Goal: Task Accomplishment & Management: Manage account settings

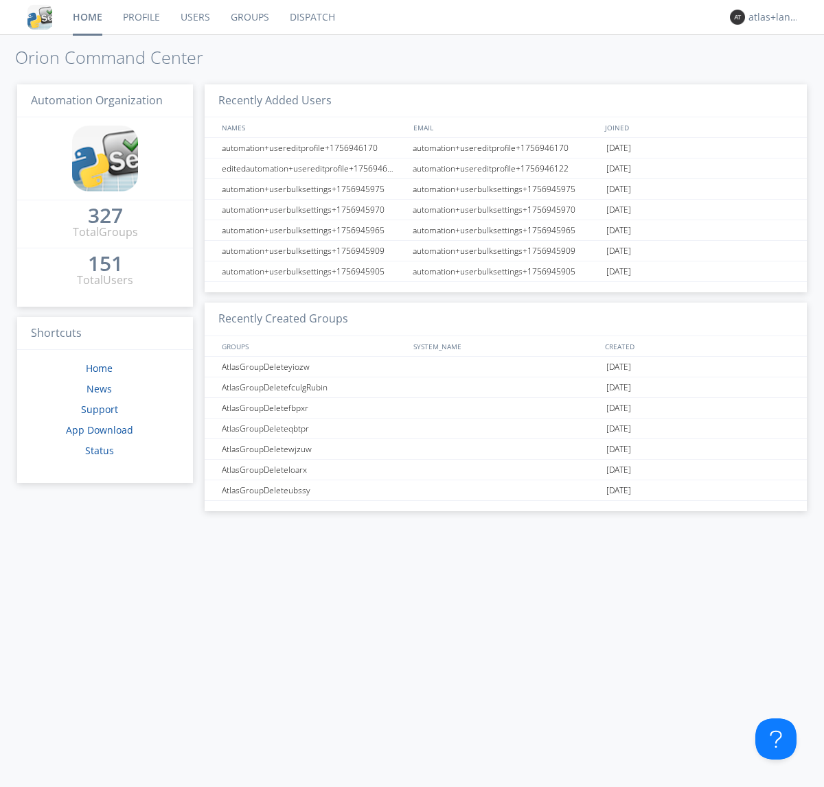
click at [141, 17] on link "Profile" at bounding box center [142, 17] width 58 height 34
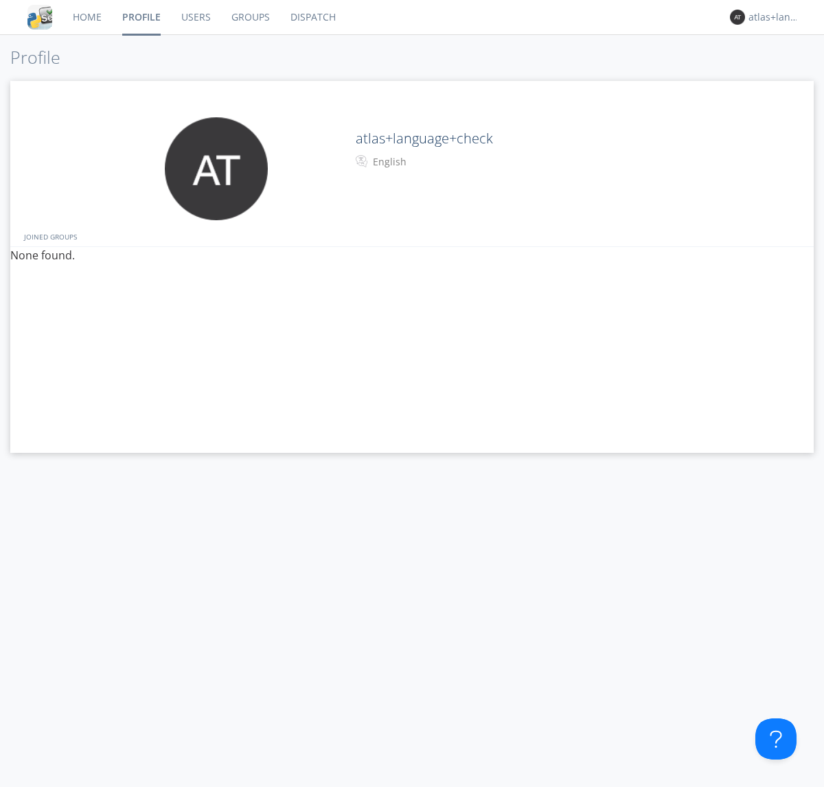
click at [428, 162] on div "English" at bounding box center [430, 162] width 115 height 14
click at [195, 17] on link "Users" at bounding box center [196, 17] width 50 height 34
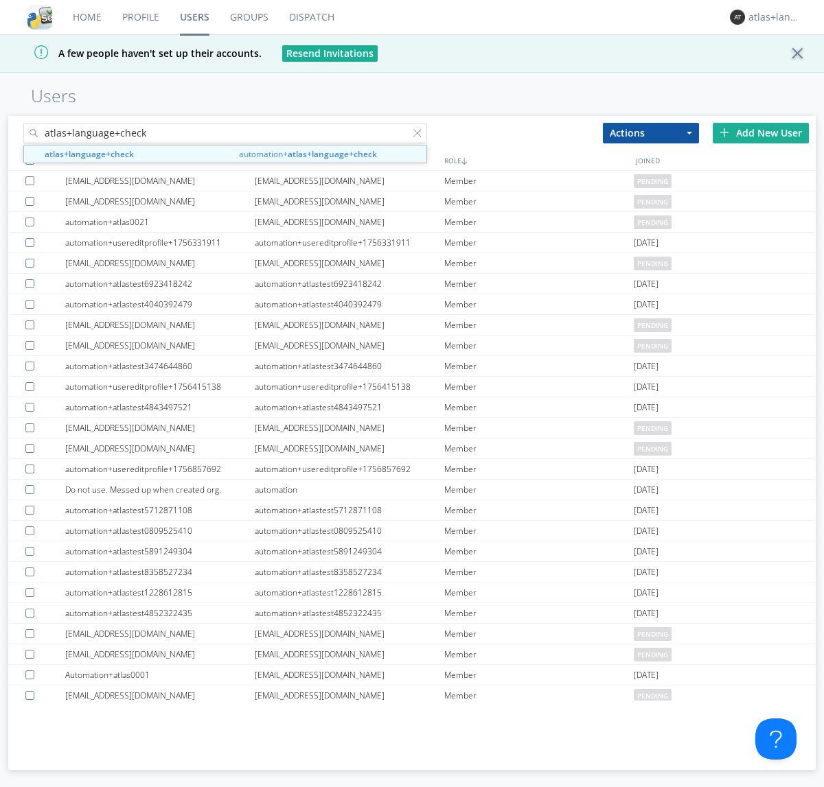
type input "atlas+language+check"
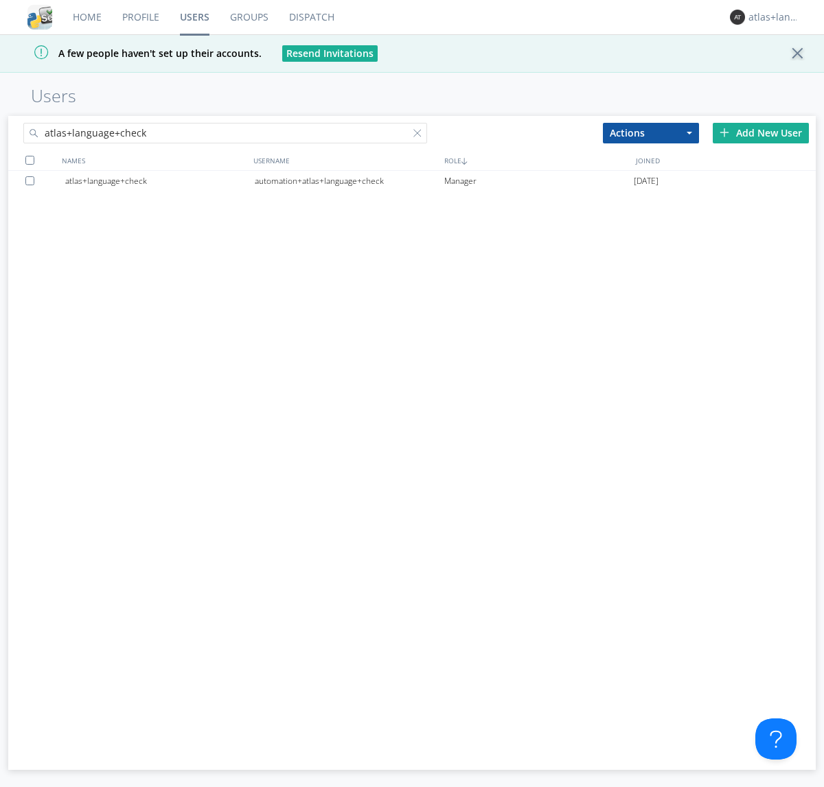
click at [349, 180] on div "automation+atlas+language+check" at bounding box center [349, 181] width 189 height 21
click at [140, 17] on link "Profile" at bounding box center [141, 17] width 58 height 34
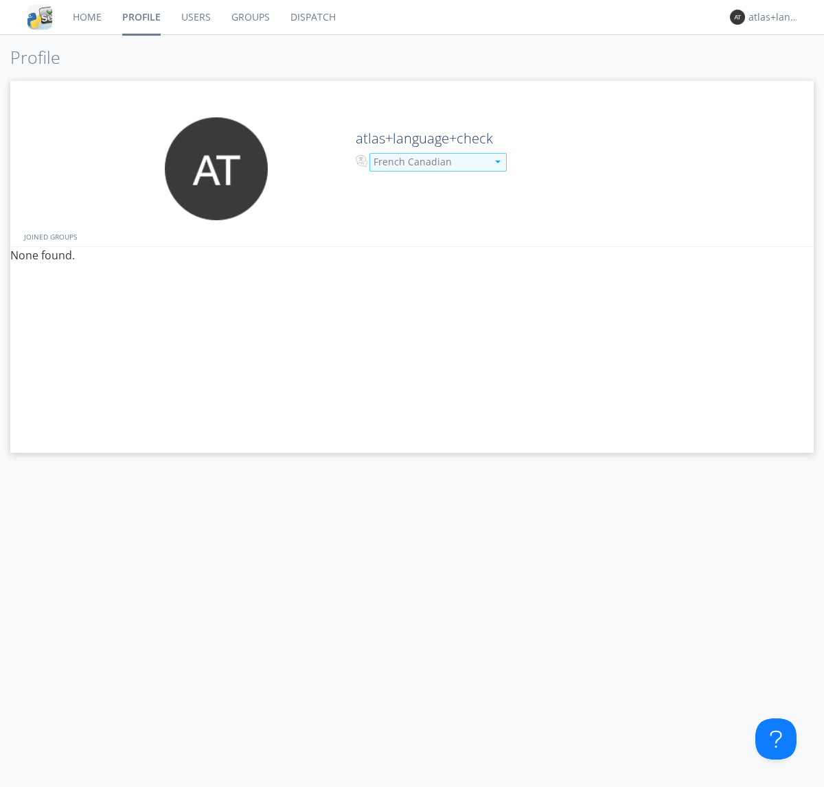
click at [428, 162] on div "French Canadian" at bounding box center [429, 162] width 113 height 14
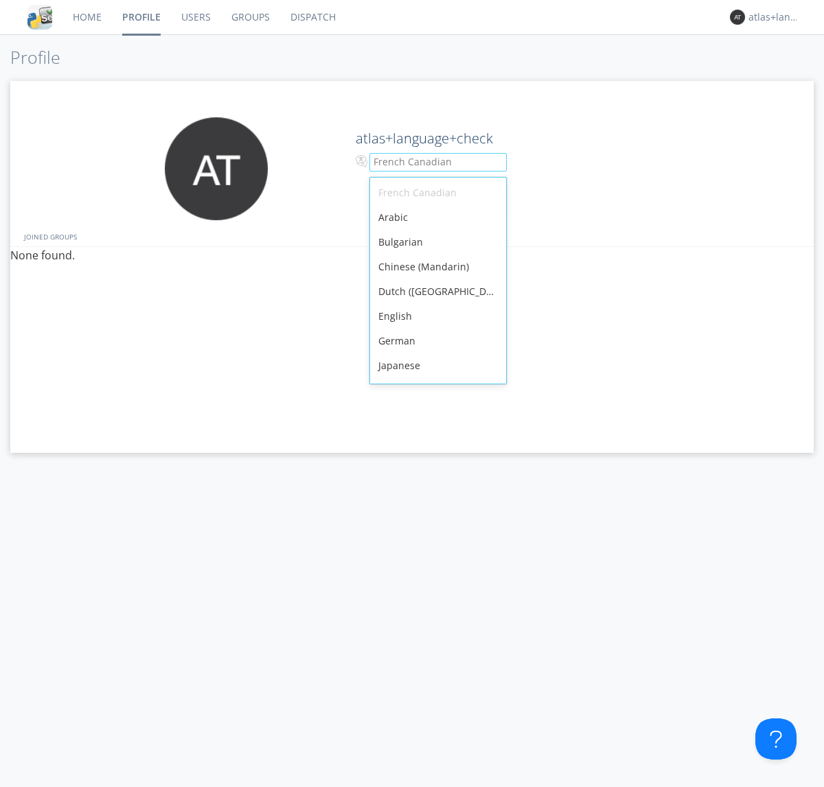
click at [434, 304] on div "English" at bounding box center [438, 316] width 136 height 25
click at [195, 17] on link "Users" at bounding box center [196, 17] width 50 height 34
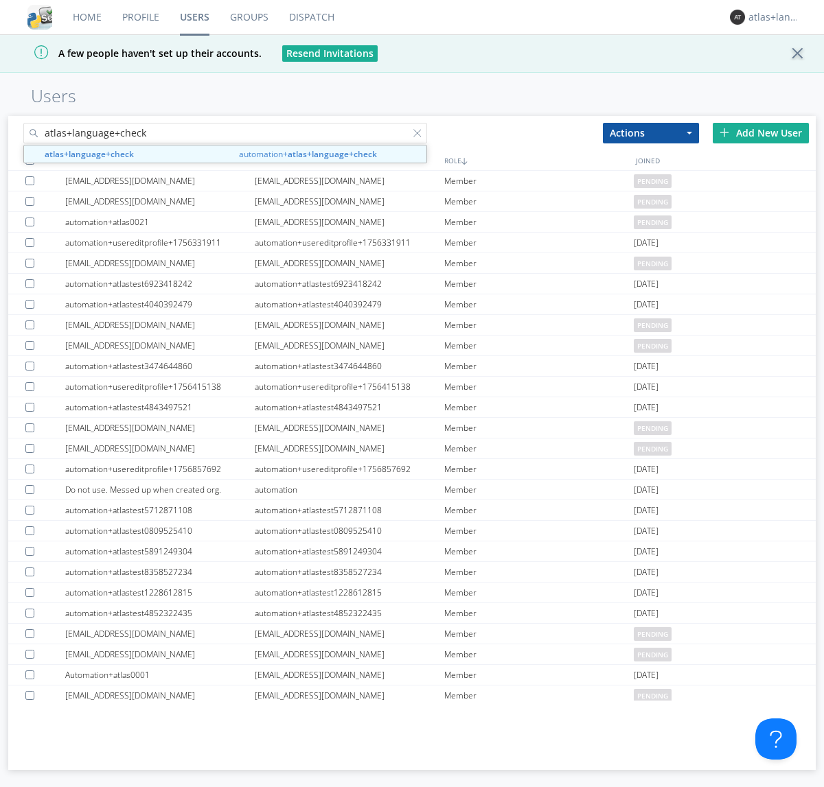
type input "atlas+language+check"
